Goal: Task Accomplishment & Management: Manage account settings

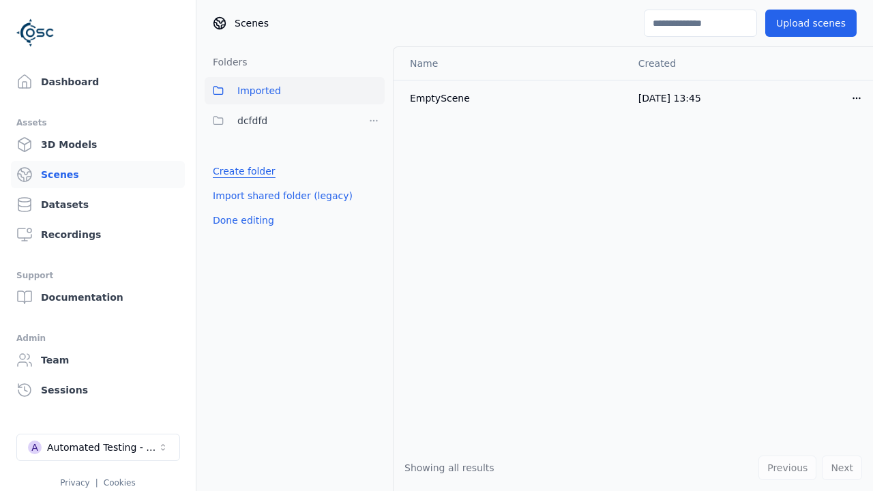
click at [239, 171] on link "Create folder" at bounding box center [244, 171] width 63 height 14
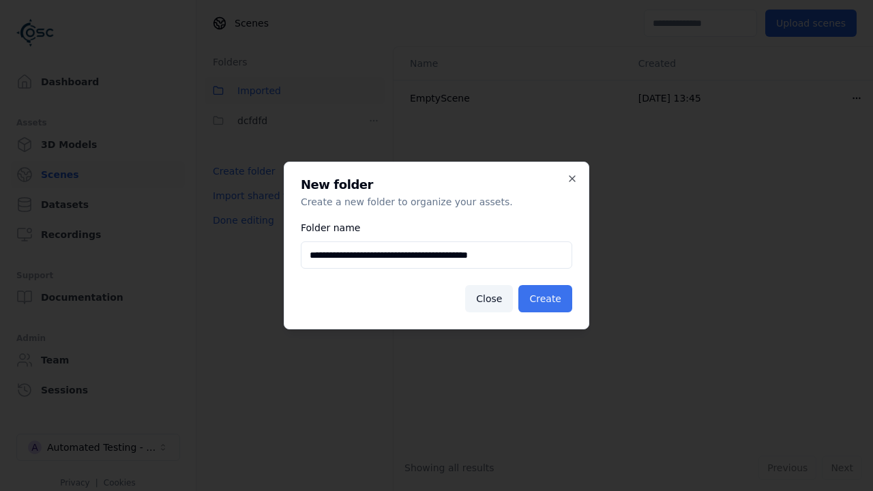
type input "**********"
click at [547, 299] on button "Create" at bounding box center [545, 298] width 54 height 27
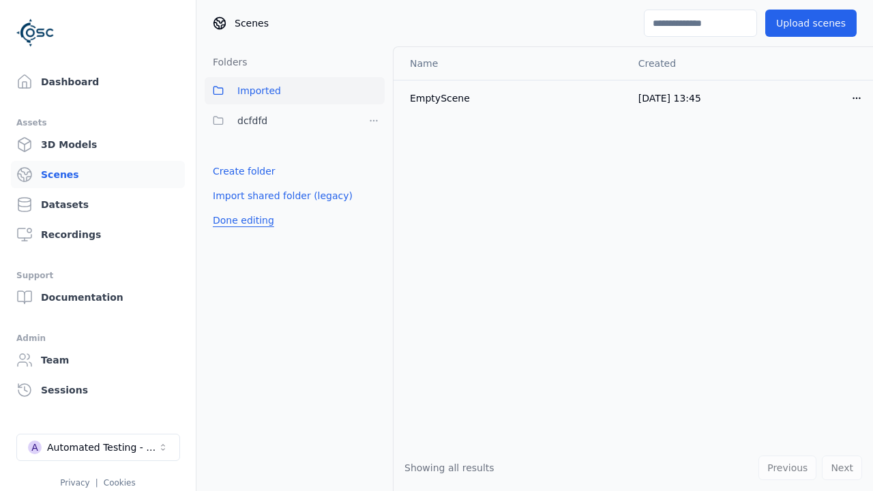
click at [239, 232] on button "Done editing" at bounding box center [244, 220] width 78 height 25
click at [228, 208] on button "Done editing" at bounding box center [244, 220] width 78 height 25
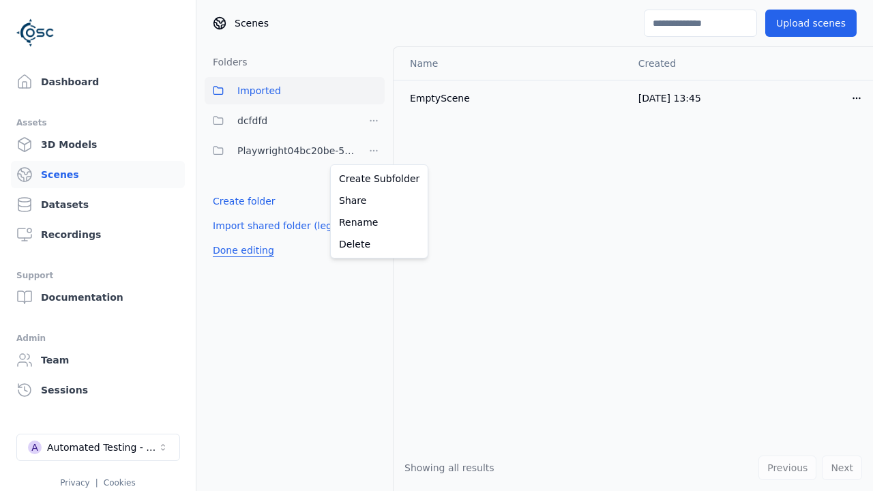
click at [374, 151] on html "Support Dashboard Assets 3D Models Scenes Datasets Recordings Support Documenta…" at bounding box center [436, 245] width 873 height 491
click at [374, 222] on div "Rename" at bounding box center [378, 222] width 91 height 22
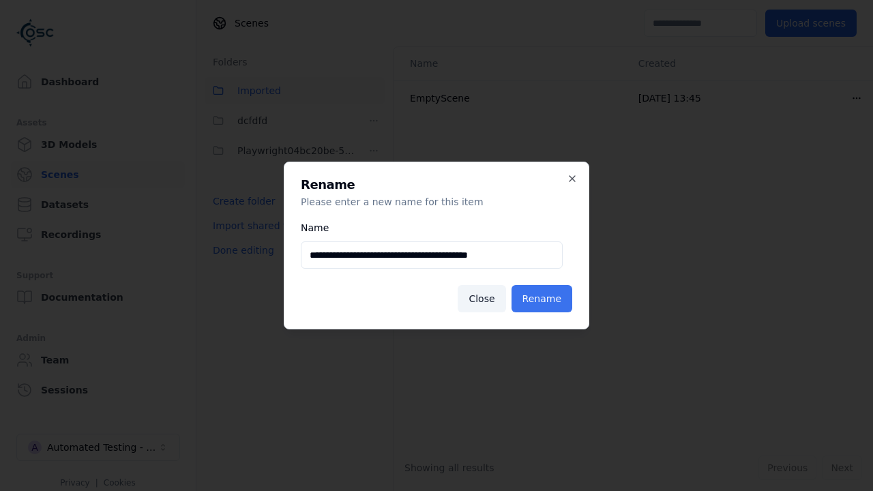
click at [431, 255] on input "**********" at bounding box center [432, 254] width 262 height 27
type input "**********"
click at [544, 299] on button "Rename" at bounding box center [541, 298] width 61 height 27
click at [239, 250] on button "Done editing" at bounding box center [244, 250] width 78 height 25
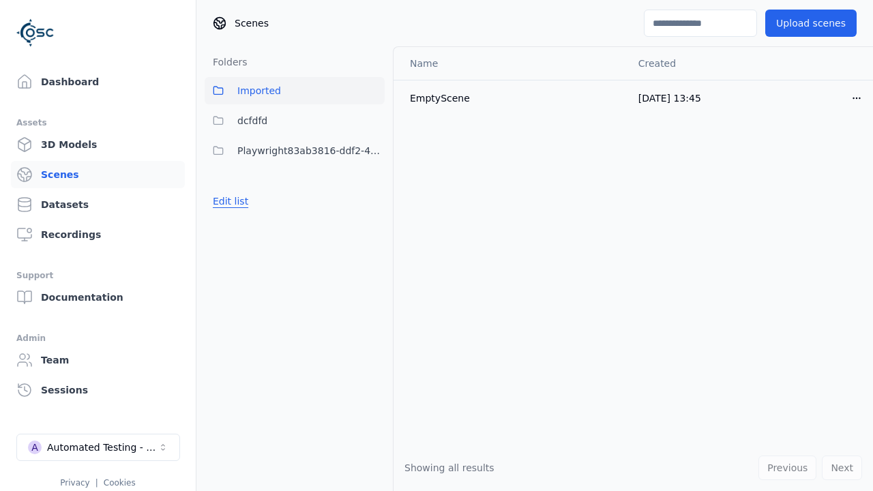
click at [228, 201] on button "Edit list" at bounding box center [231, 201] width 52 height 25
click at [374, 151] on html "Support Dashboard Assets 3D Models Scenes Datasets Recordings Support Documenta…" at bounding box center [436, 245] width 873 height 491
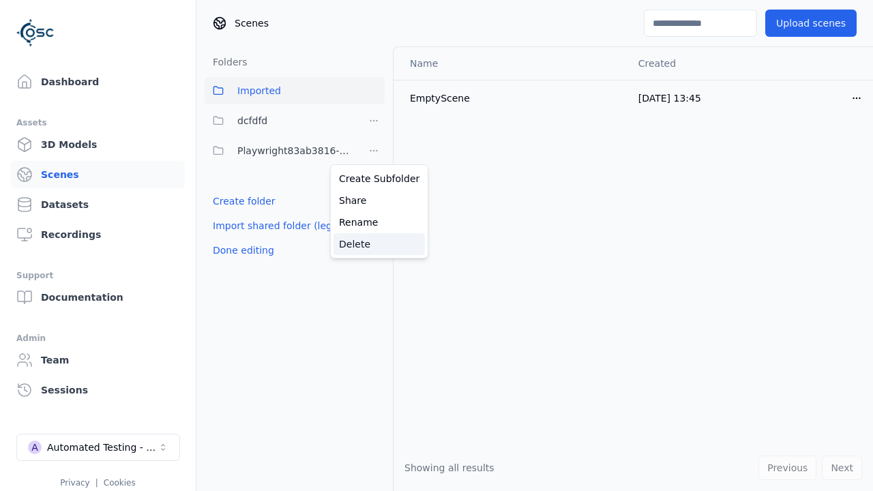
click at [374, 244] on div "Delete" at bounding box center [378, 244] width 91 height 22
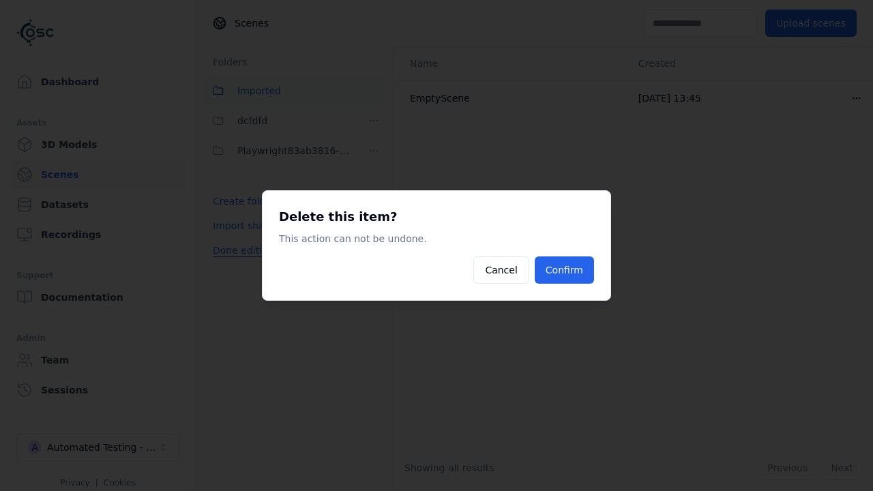
click at [566, 270] on button "Confirm" at bounding box center [563, 269] width 59 height 27
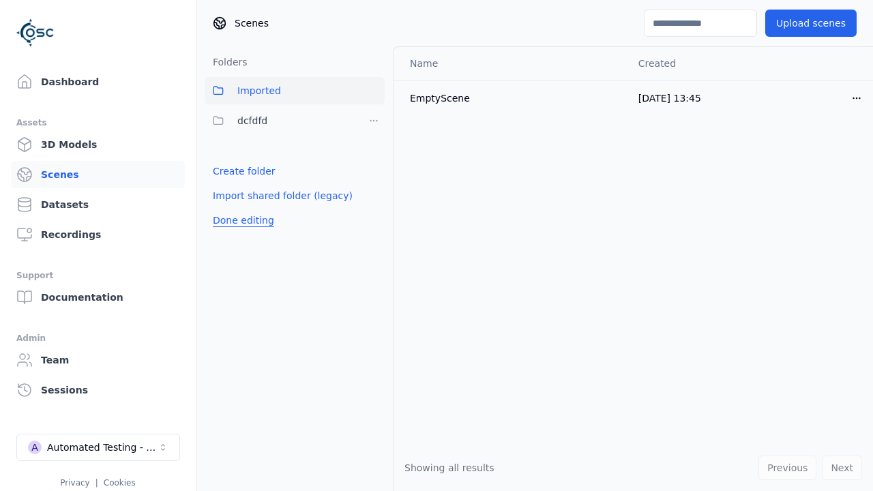
click at [239, 220] on button "Done editing" at bounding box center [244, 220] width 78 height 25
